Goal: Connect with others: Connect with others

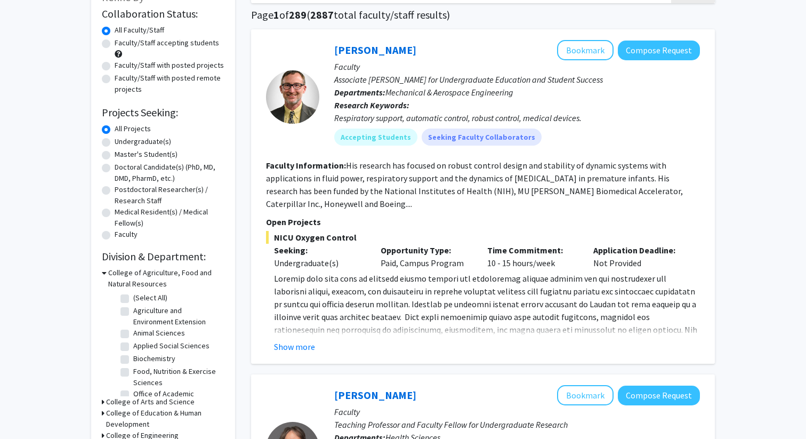
scroll to position [81, 0]
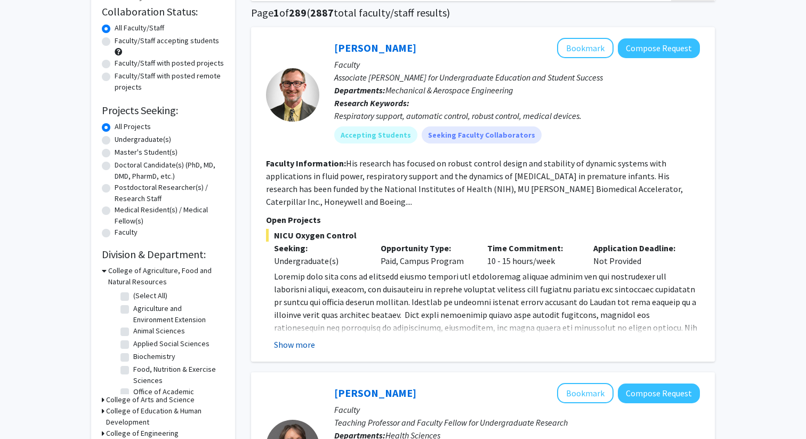
click at [309, 343] on button "Show more" at bounding box center [294, 344] width 41 height 13
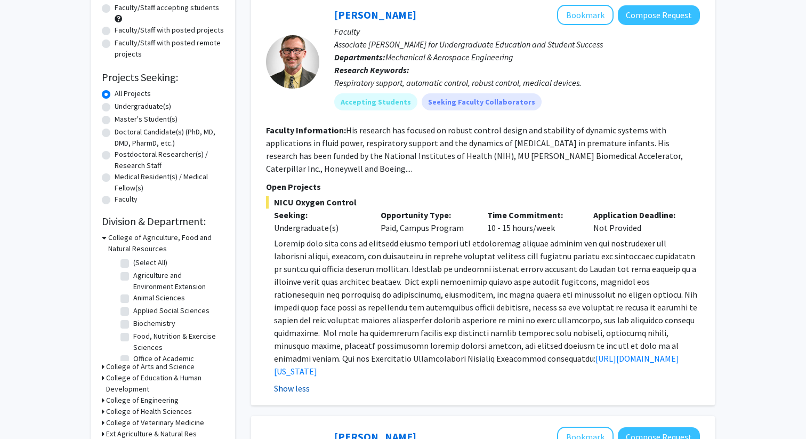
scroll to position [119, 0]
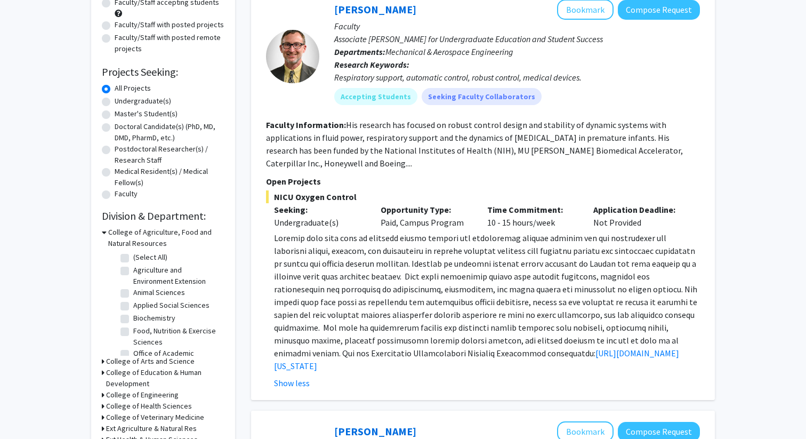
click at [632, 26] on p "Faculty" at bounding box center [517, 26] width 366 height 13
click at [585, 16] on button "Bookmark" at bounding box center [585, 9] width 57 height 20
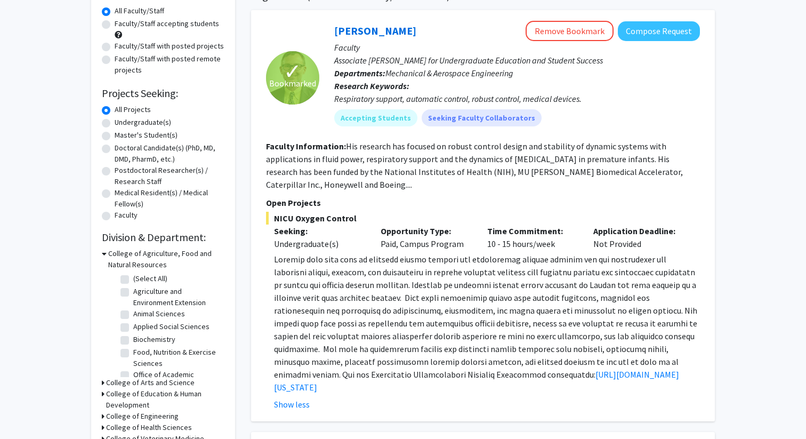
scroll to position [0, 0]
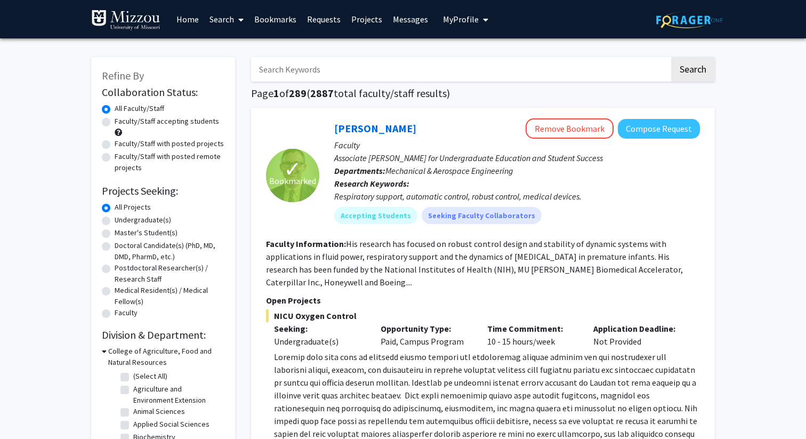
click at [442, 81] on input "Search Keywords" at bounding box center [460, 69] width 419 height 25
click at [298, 70] on input "Search Keywords" at bounding box center [460, 69] width 419 height 25
type input "dermatology"
click at [671, 57] on button "Search" at bounding box center [693, 69] width 44 height 25
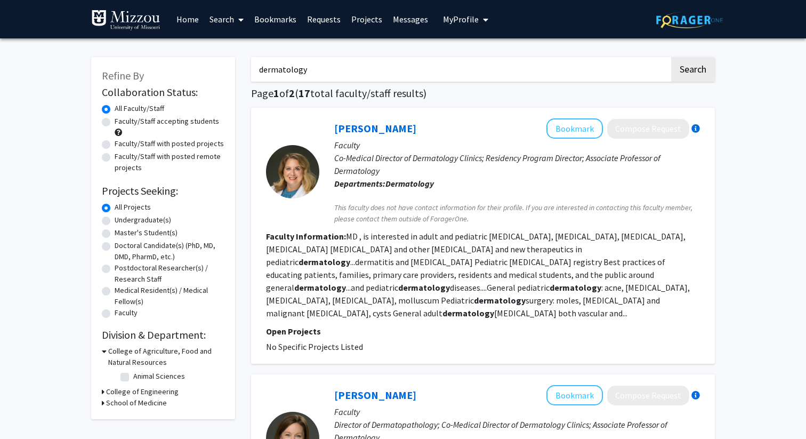
click at [523, 165] on p "Co-Medical Director of Dermatology Clinics; Residency Program Director; Associa…" at bounding box center [517, 164] width 366 height 26
drag, startPoint x: 320, startPoint y: 75, endPoint x: 241, endPoint y: 72, distance: 79.0
type input "n"
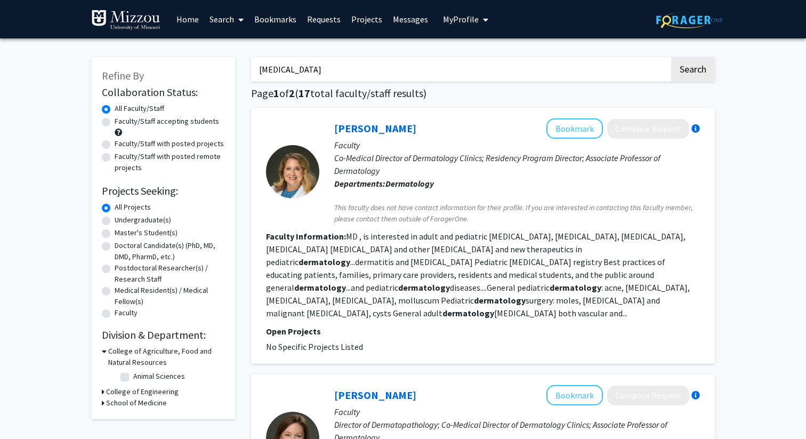
type input "[MEDICAL_DATA]"
click at [671, 57] on button "Search" at bounding box center [693, 69] width 44 height 25
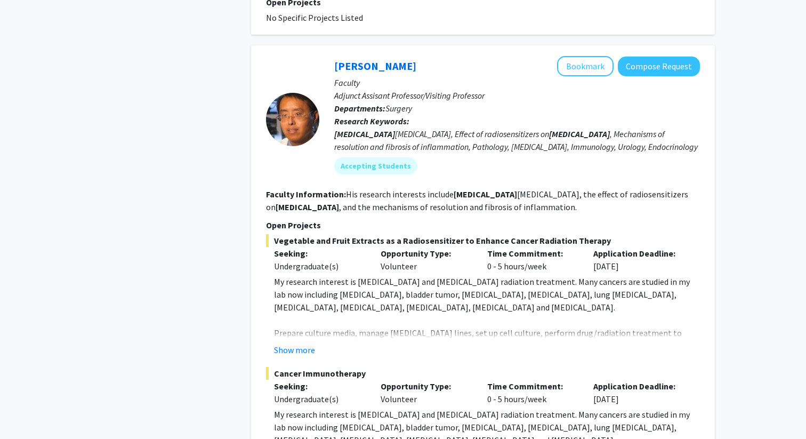
scroll to position [728, 0]
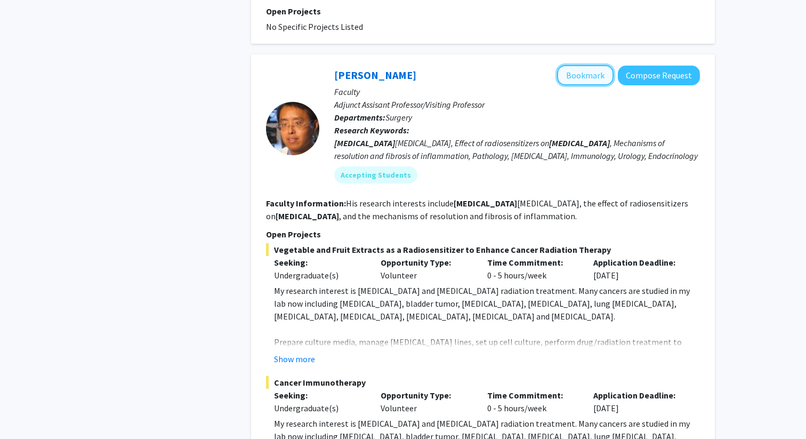
click at [589, 65] on button "Bookmark" at bounding box center [585, 75] width 57 height 20
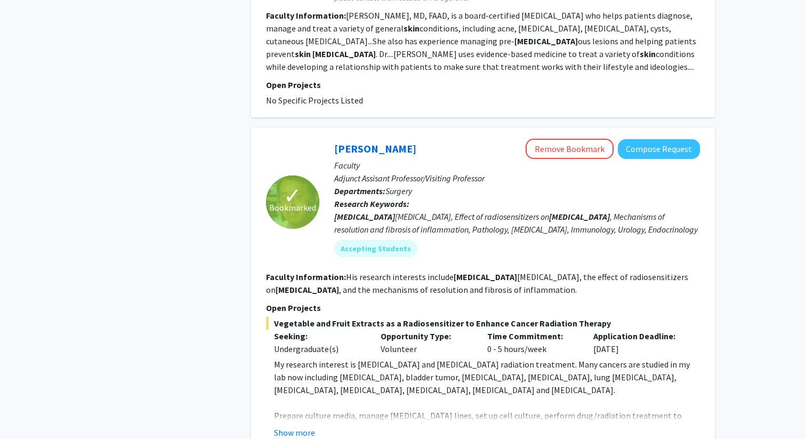
scroll to position [0, 0]
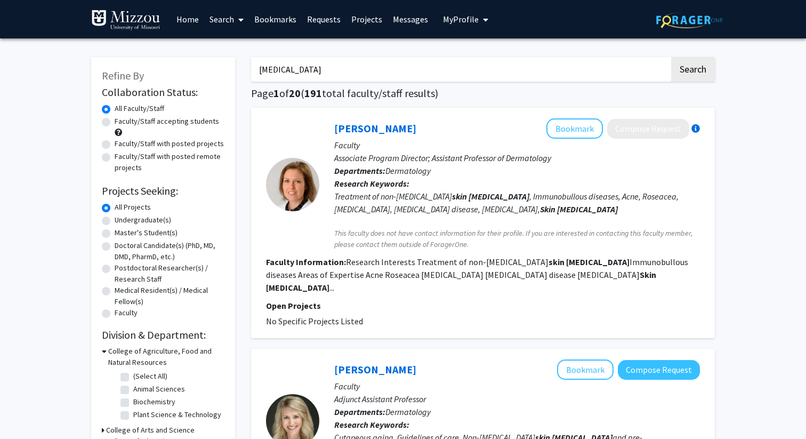
click at [264, 23] on link "Bookmarks" at bounding box center [275, 19] width 53 height 37
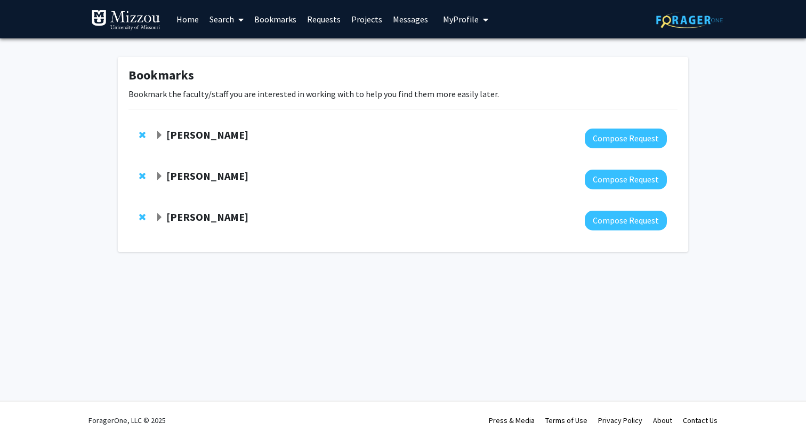
click at [155, 133] on span "Expand Peter Cornish Bookmark" at bounding box center [159, 135] width 9 height 9
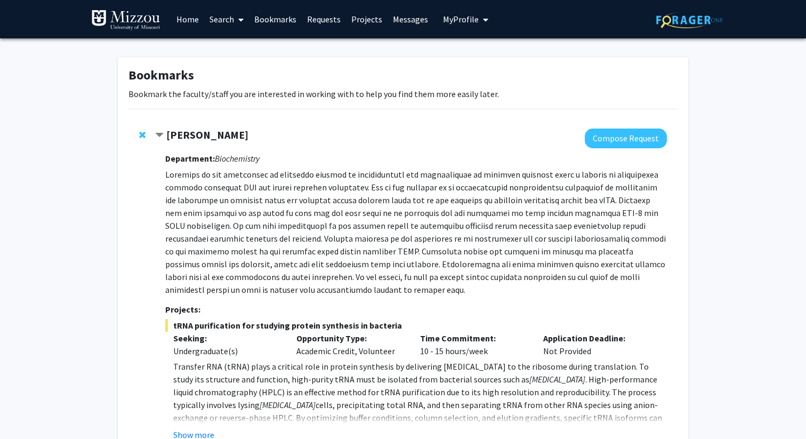
click at [155, 132] on span "Contract Peter Cornish Bookmark" at bounding box center [159, 135] width 9 height 9
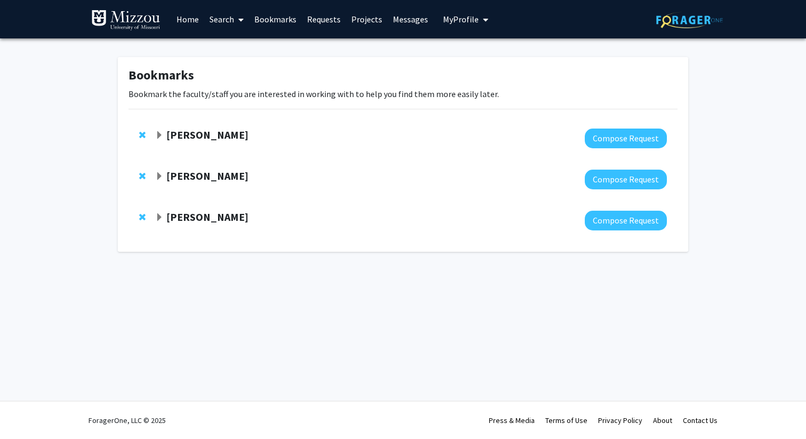
click at [160, 180] on span "Expand Roger Fales Bookmark" at bounding box center [159, 176] width 9 height 9
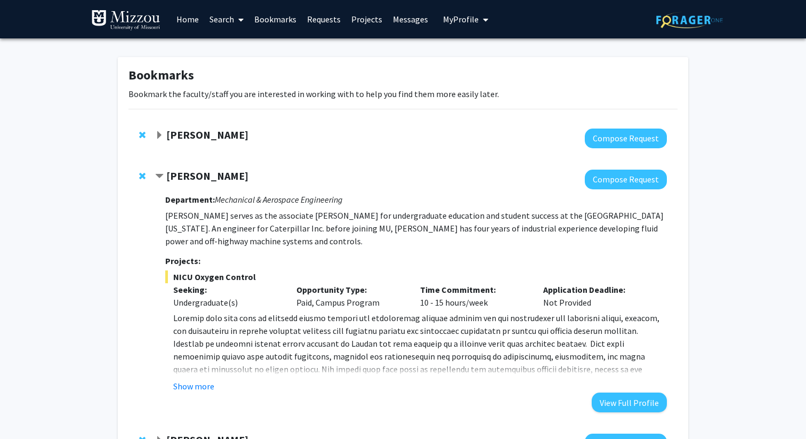
click at [227, 222] on p "[PERSON_NAME] serves as the associate [PERSON_NAME] for undergraduate education…" at bounding box center [416, 228] width 502 height 38
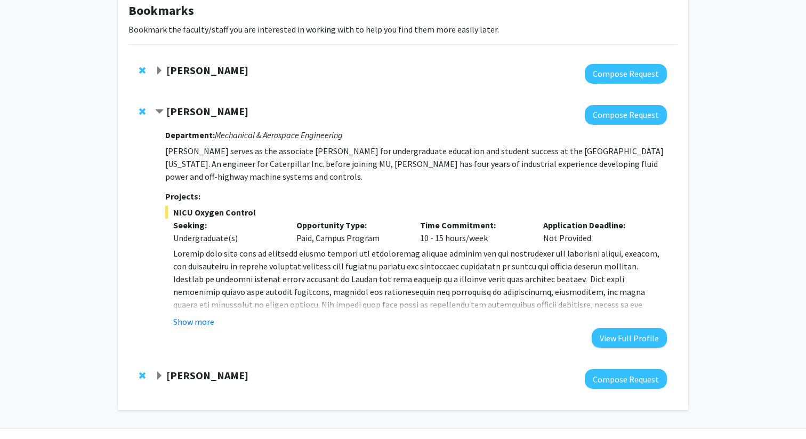
scroll to position [84, 0]
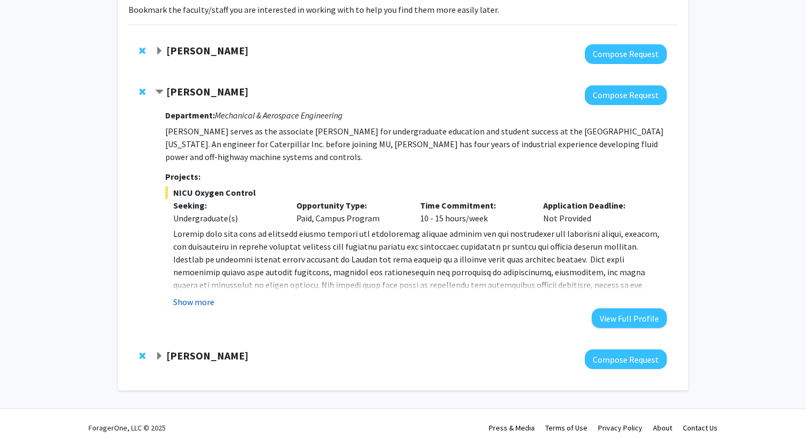
click at [209, 303] on button "Show more" at bounding box center [193, 301] width 41 height 13
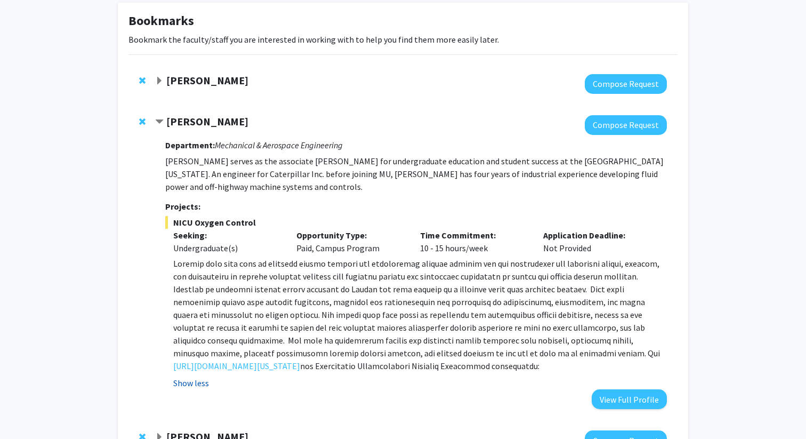
scroll to position [53, 0]
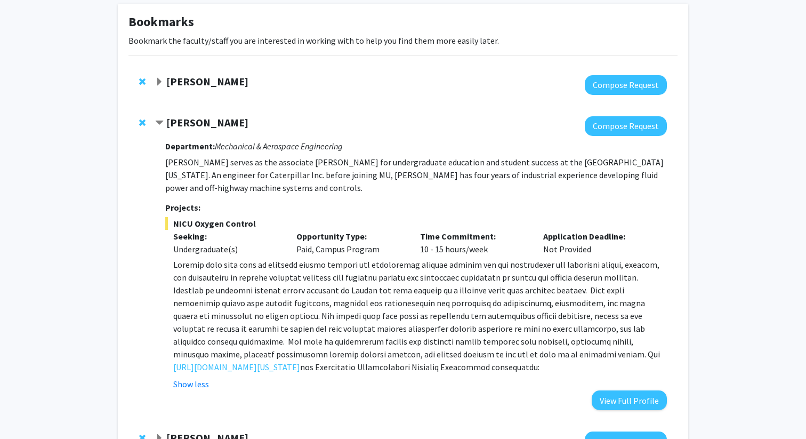
click at [156, 127] on span "Contract Roger Fales Bookmark" at bounding box center [159, 123] width 9 height 9
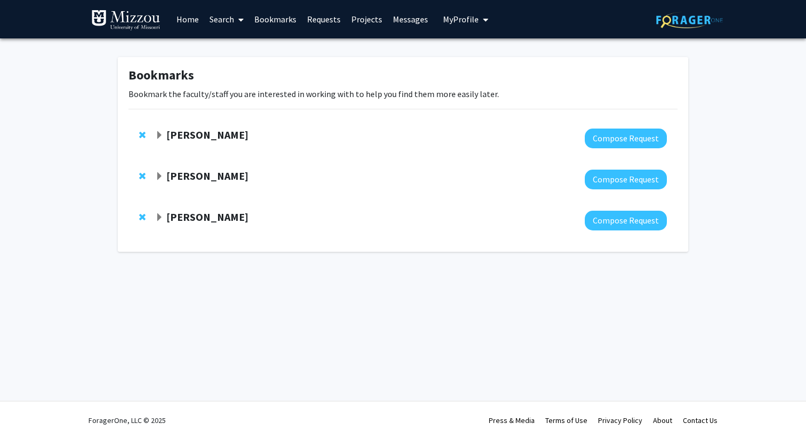
click at [164, 130] on div "[PERSON_NAME]" at bounding box center [270, 135] width 230 height 13
click at [159, 131] on span "Expand Peter Cornish Bookmark" at bounding box center [159, 135] width 9 height 9
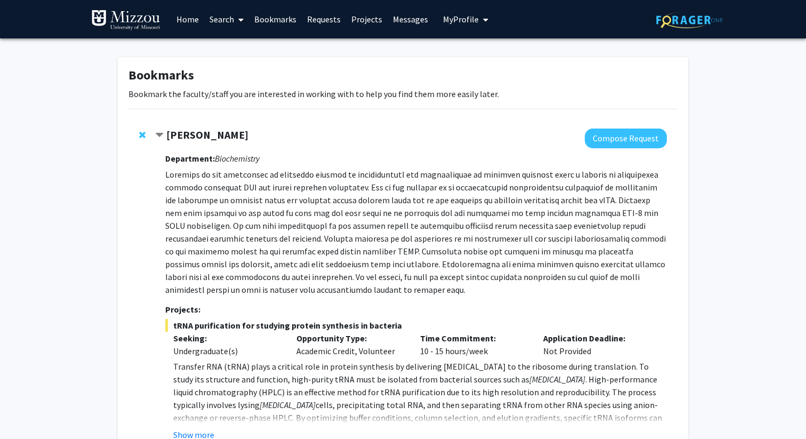
click at [147, 25] on img at bounding box center [125, 20] width 69 height 21
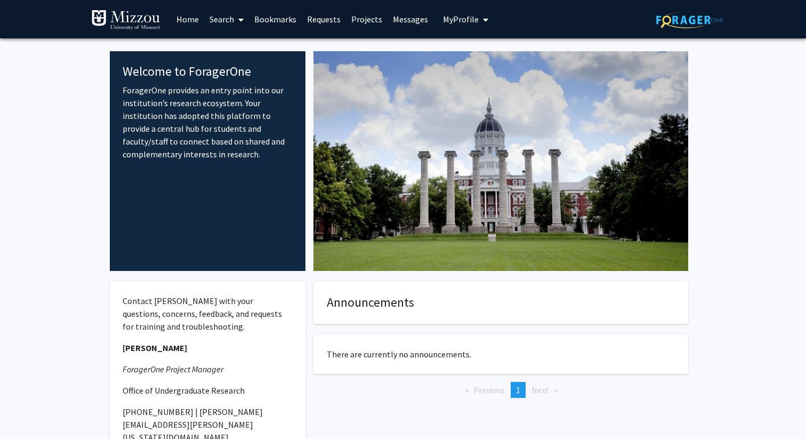
click at [212, 21] on link "Search" at bounding box center [226, 19] width 45 height 37
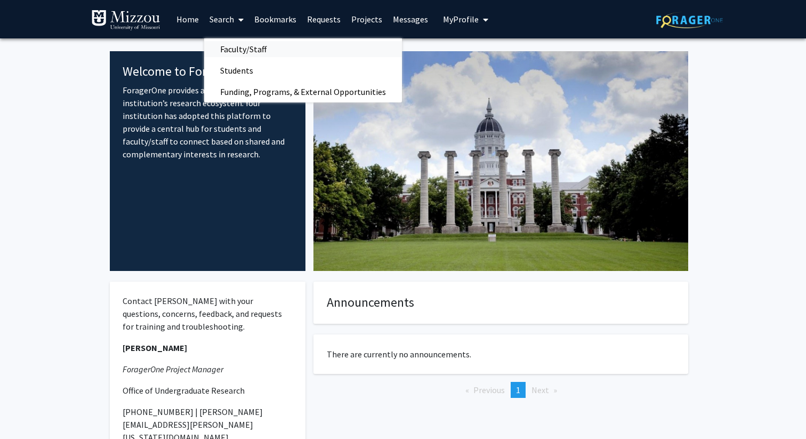
click at [233, 49] on span "Faculty/Staff" at bounding box center [243, 48] width 78 height 21
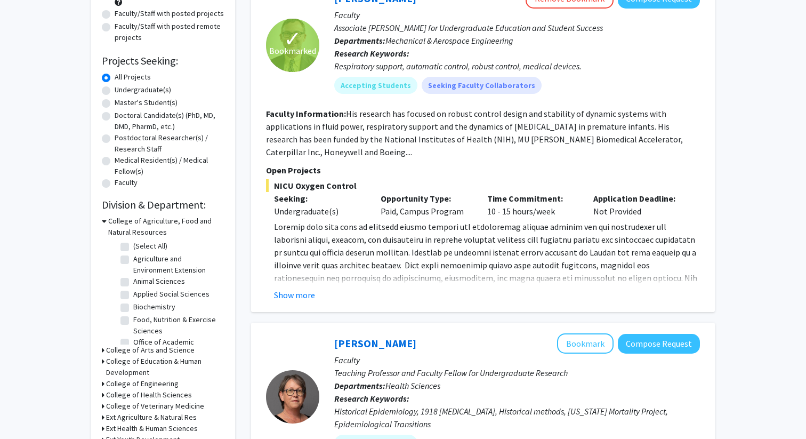
scroll to position [133, 0]
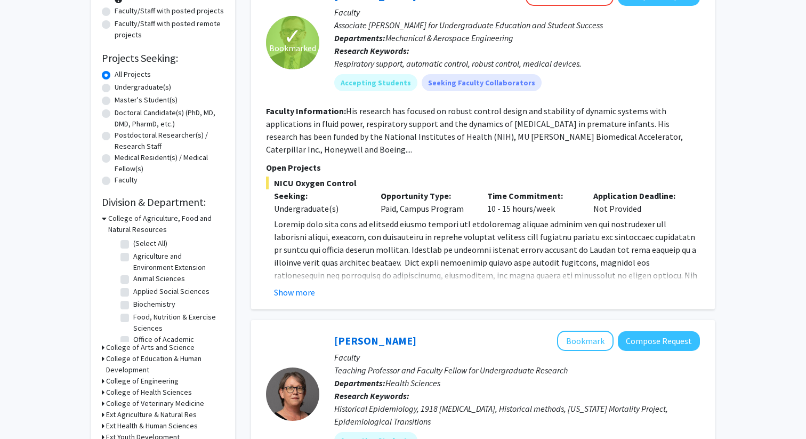
click at [145, 83] on label "Undergraduate(s)" at bounding box center [143, 87] width 57 height 11
click at [122, 83] on input "Undergraduate(s)" at bounding box center [118, 85] width 7 height 7
radio input "true"
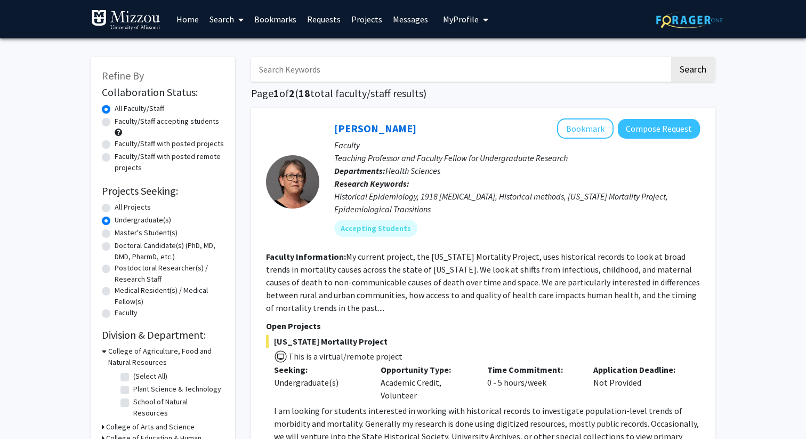
click at [325, 66] on input "Search Keywords" at bounding box center [460, 69] width 419 height 25
type input "neuroscience"
click at [671, 57] on button "Search" at bounding box center [693, 69] width 44 height 25
radio input "true"
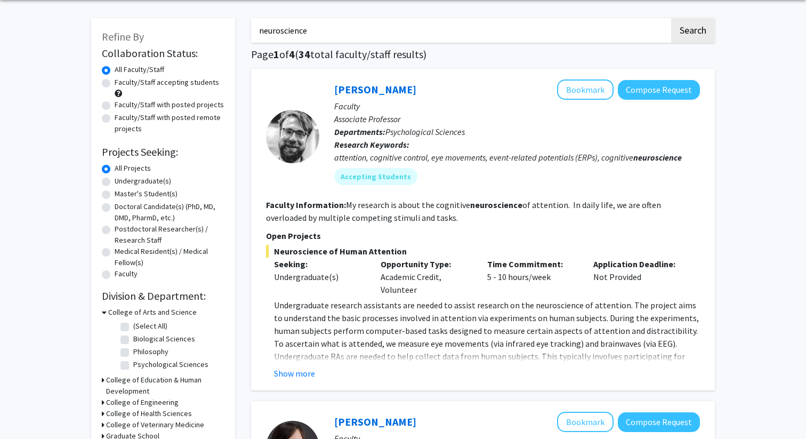
scroll to position [28, 0]
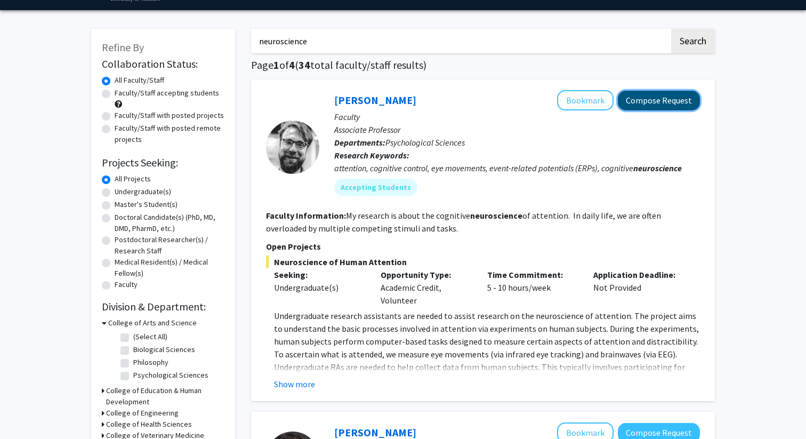
click at [633, 100] on button "Compose Request" at bounding box center [659, 101] width 82 height 20
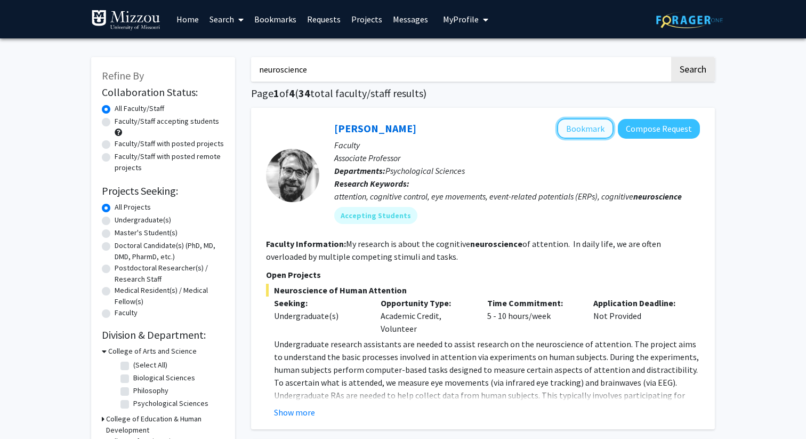
click at [584, 131] on button "Bookmark" at bounding box center [585, 128] width 57 height 20
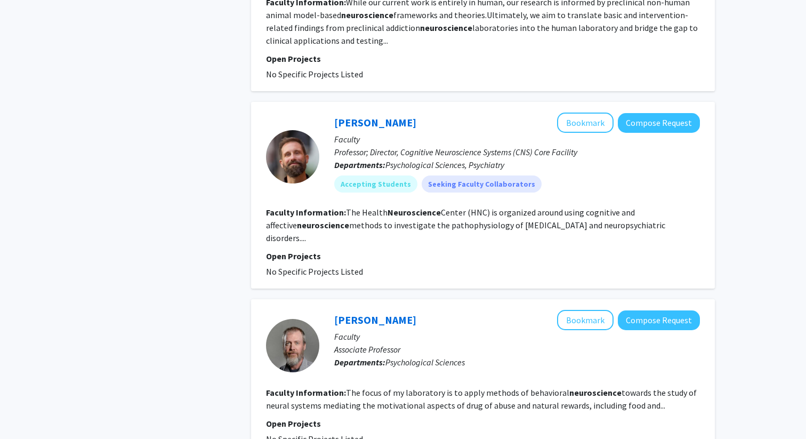
scroll to position [1234, 0]
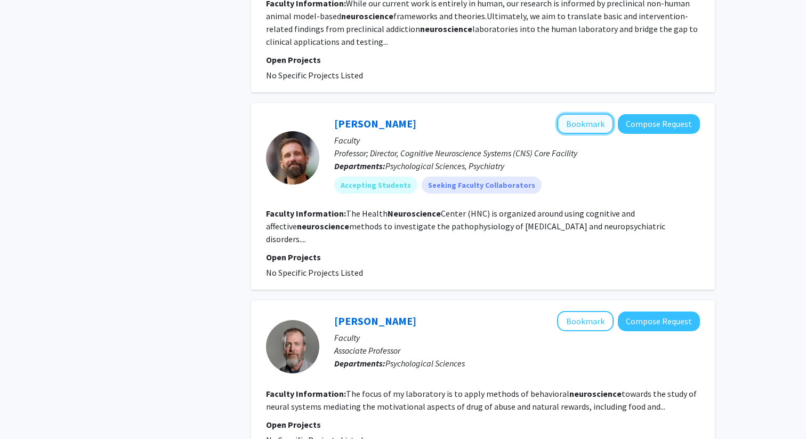
click at [583, 114] on button "Bookmark" at bounding box center [585, 124] width 57 height 20
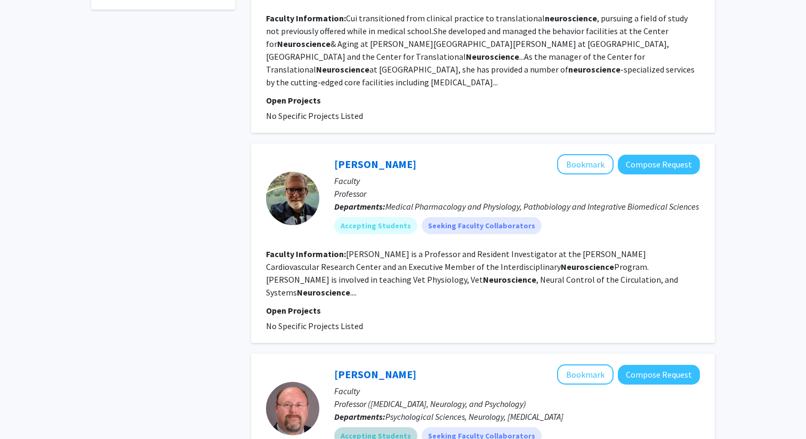
scroll to position [517, 0]
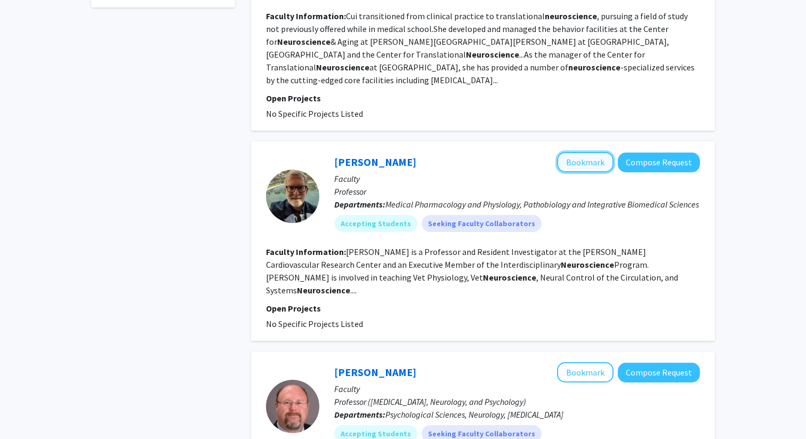
click at [589, 154] on button "Bookmark" at bounding box center [585, 162] width 57 height 20
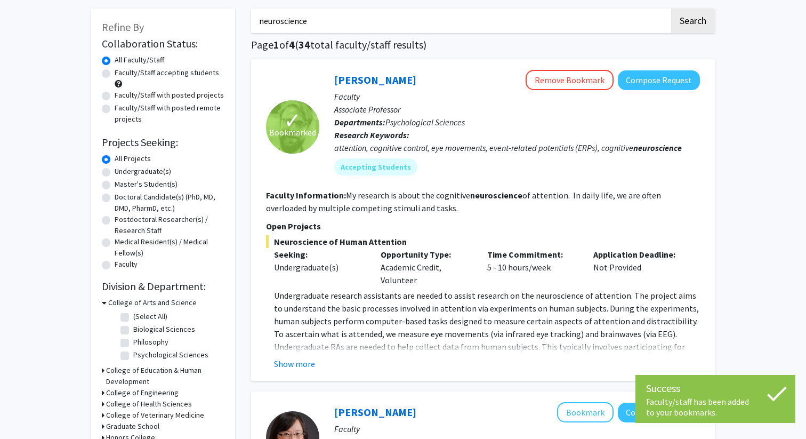
scroll to position [0, 0]
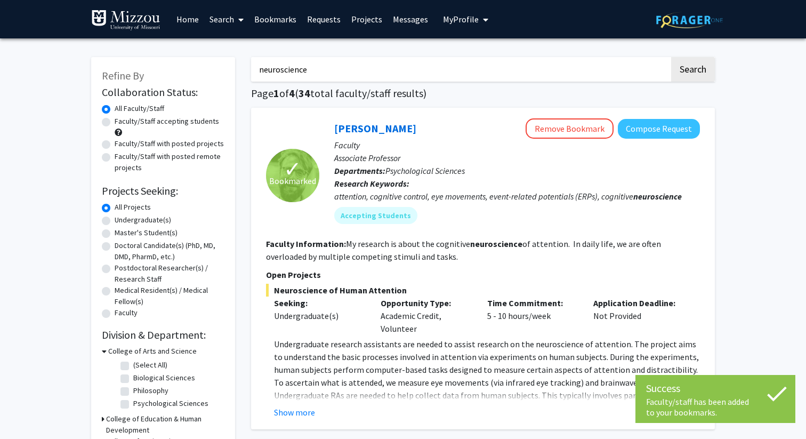
click at [388, 70] on input "neuroscience" at bounding box center [460, 69] width 419 height 25
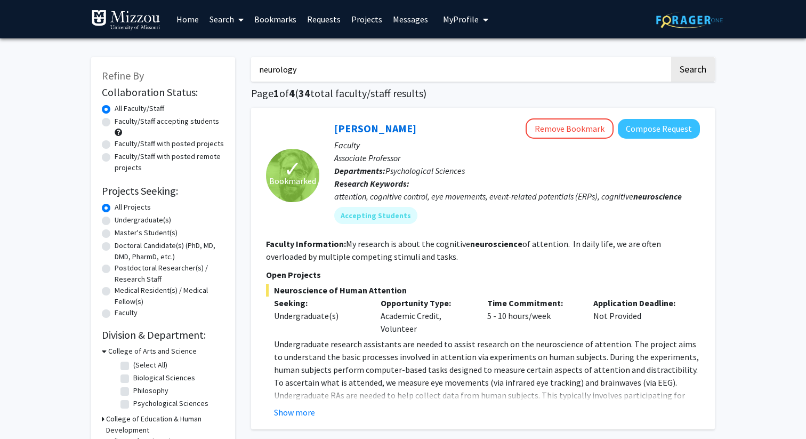
type input "neurology"
click at [671, 57] on button "Search" at bounding box center [693, 69] width 44 height 25
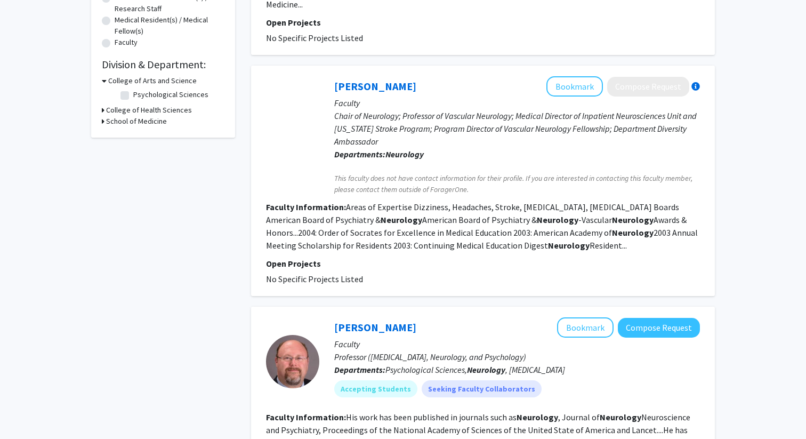
scroll to position [273, 0]
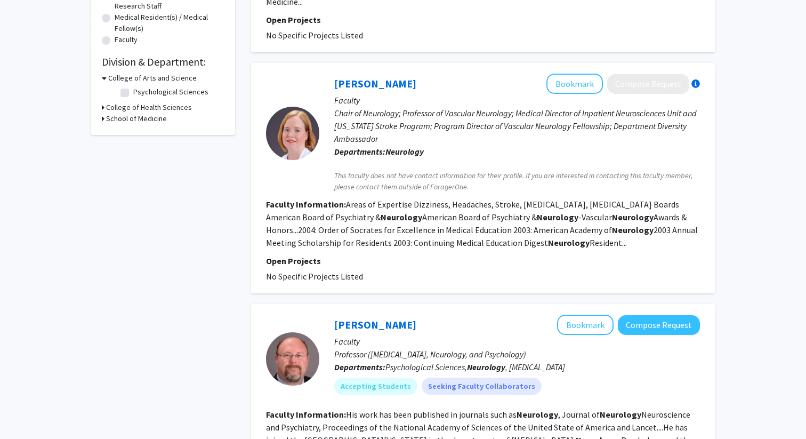
click at [357, 199] on fg-read-more "Areas of Expertise Dizziness, Headaches, Stroke, [MEDICAL_DATA], [MEDICAL_DATA]…" at bounding box center [482, 223] width 432 height 49
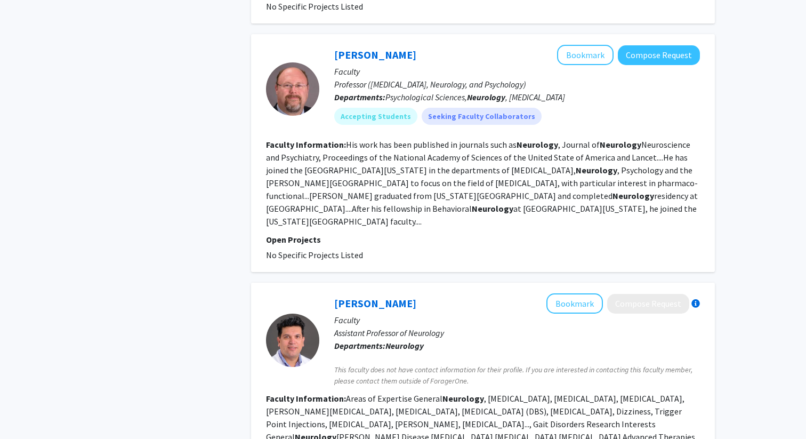
scroll to position [543, 0]
click at [586, 47] on button "Bookmark" at bounding box center [585, 54] width 57 height 20
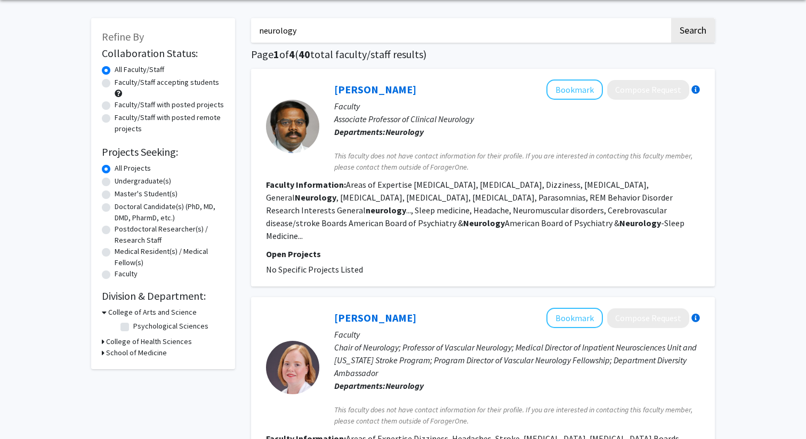
scroll to position [0, 0]
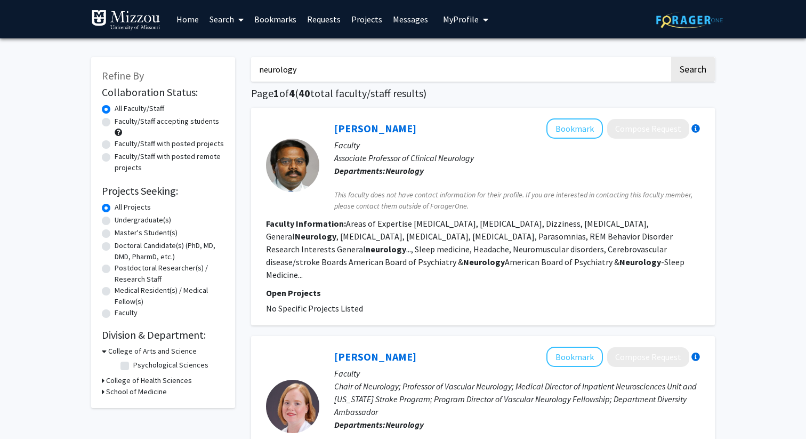
click at [277, 16] on link "Bookmarks" at bounding box center [275, 19] width 53 height 37
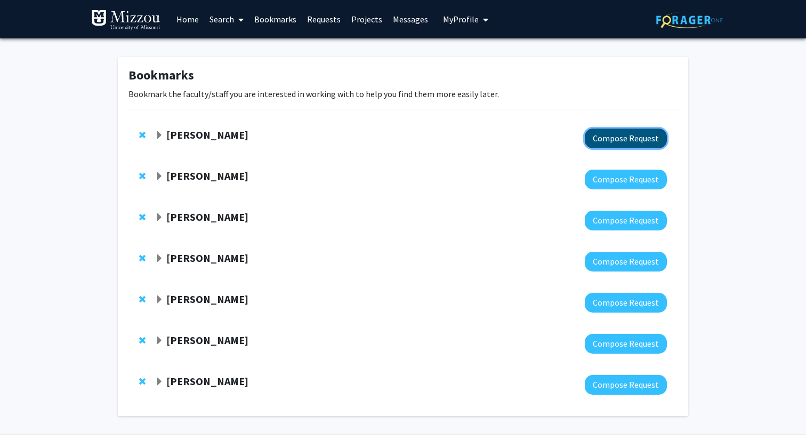
click at [615, 139] on button "Compose Request" at bounding box center [626, 139] width 82 height 20
